Goal: Understand process/instructions: Learn how to perform a task or action

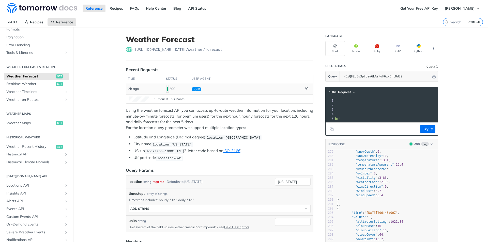
click at [195, 88] on span "Try It!" at bounding box center [197, 89] width 10 height 4
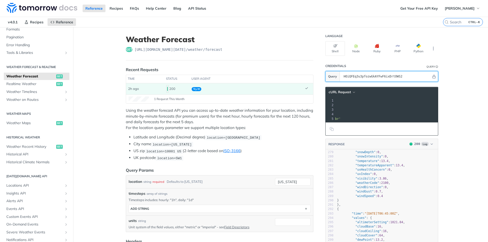
click at [420, 79] on input "HOiQFEq3u3pfozwGkAYFwF6ixDrtOWS2" at bounding box center [386, 76] width 90 height 10
click at [317, 106] on span "'[URL][DOMAIN_NAME][DATE]'" at bounding box center [293, 105] width 48 height 4
click at [404, 109] on pre "--compressed \" at bounding box center [340, 110] width 203 height 5
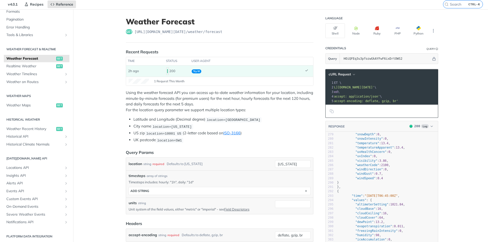
scroll to position [25, 0]
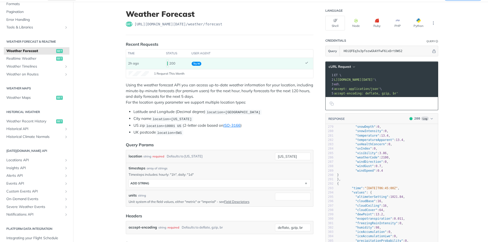
click at [375, 78] on span "'[URL][DOMAIN_NAME][DATE]'" at bounding box center [351, 80] width 48 height 4
click at [214, 21] on header "Weather Forecast get [URL][DOMAIN_NAME][DATE] /weather/forecast" at bounding box center [220, 22] width 188 height 26
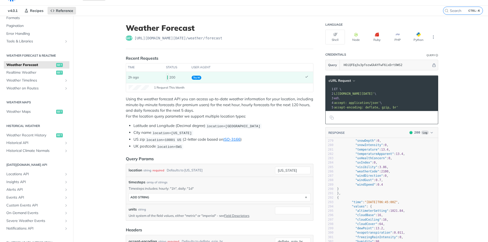
scroll to position [0, 0]
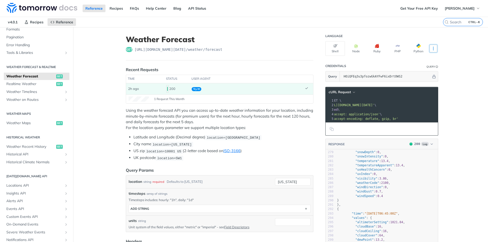
click at [430, 46] on button "More Languages" at bounding box center [434, 49] width 8 height 8
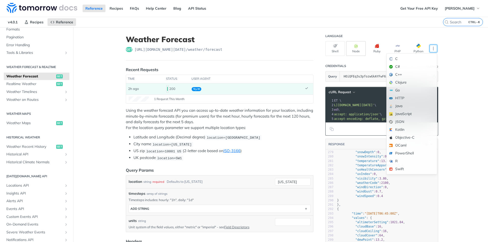
click at [352, 55] on button "Node" at bounding box center [356, 48] width 20 height 15
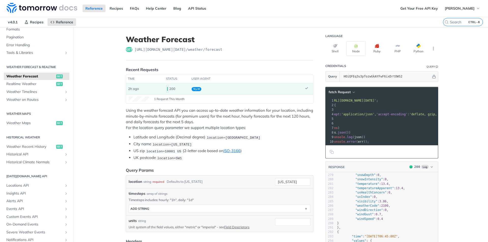
click at [375, 122] on pre "​" at bounding box center [407, 123] width 203 height 5
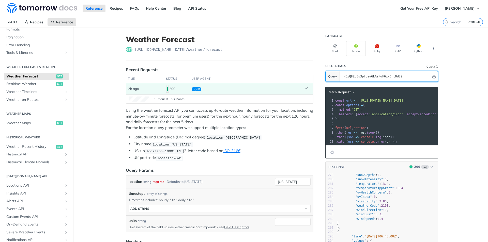
click at [432, 77] on icon "Hide" at bounding box center [434, 77] width 4 height 4
click at [432, 77] on icon "Show" at bounding box center [434, 77] width 4 height 4
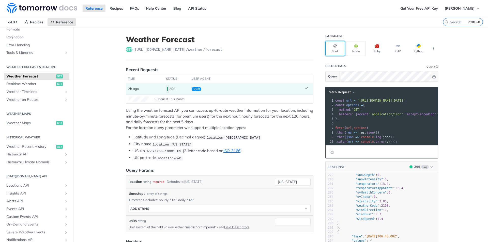
click at [333, 47] on icon "button" at bounding box center [335, 46] width 4 height 4
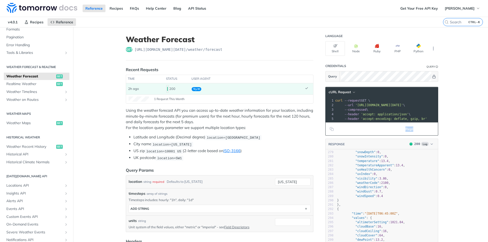
drag, startPoint x: 370, startPoint y: 127, endPoint x: 412, endPoint y: 129, distance: 42.0
click at [412, 129] on footer "Replay Request" at bounding box center [382, 129] width 112 height 13
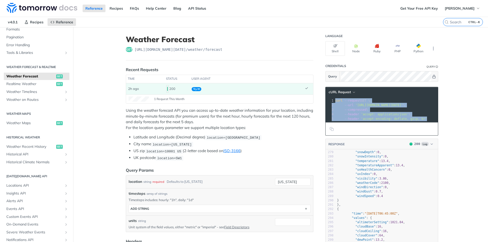
drag, startPoint x: 426, startPoint y: 118, endPoint x: 331, endPoint y: 103, distance: 96.4
click at [334, 103] on div "1 curl --request GET \ 2 --url '[URL][DOMAIN_NAME][DATE]' \ 3 --compressed \ 4 …" at bounding box center [435, 109] width 203 height 23
copy div "curl --request GET \ 2 --url '[URL][DOMAIN_NAME][DATE]' \ 3 --compressed \ 4 --…"
click at [415, 120] on span "'accept-encoding: deflate, gzip, br'" at bounding box center [394, 119] width 66 height 4
drag, startPoint x: 429, startPoint y: 118, endPoint x: 327, endPoint y: 99, distance: 103.5
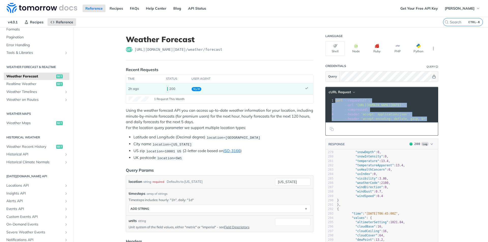
click at [334, 99] on div "1 curl --request GET \ 2 --url '[URL][DOMAIN_NAME][DATE]' \ 3 --compressed \ 4 …" at bounding box center [435, 109] width 203 height 23
copy div "curl --request GET \ 2 --url '[URL][DOMAIN_NAME][DATE]' \ 3 --compressed \ 4 --…"
